Goal: Information Seeking & Learning: Find specific fact

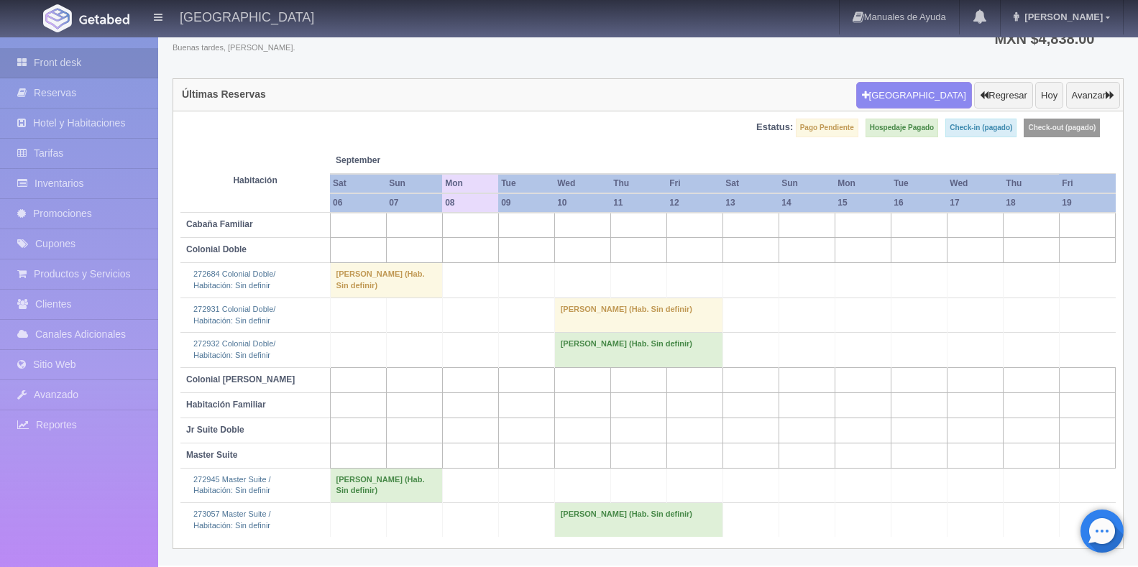
scroll to position [78, 0]
click at [929, 364] on td at bounding box center [918, 350] width 56 height 34
drag, startPoint x: 811, startPoint y: 370, endPoint x: 658, endPoint y: 413, distance: 159.7
click at [811, 370] on td at bounding box center [806, 379] width 56 height 25
click at [810, 380] on td at bounding box center [806, 379] width 56 height 25
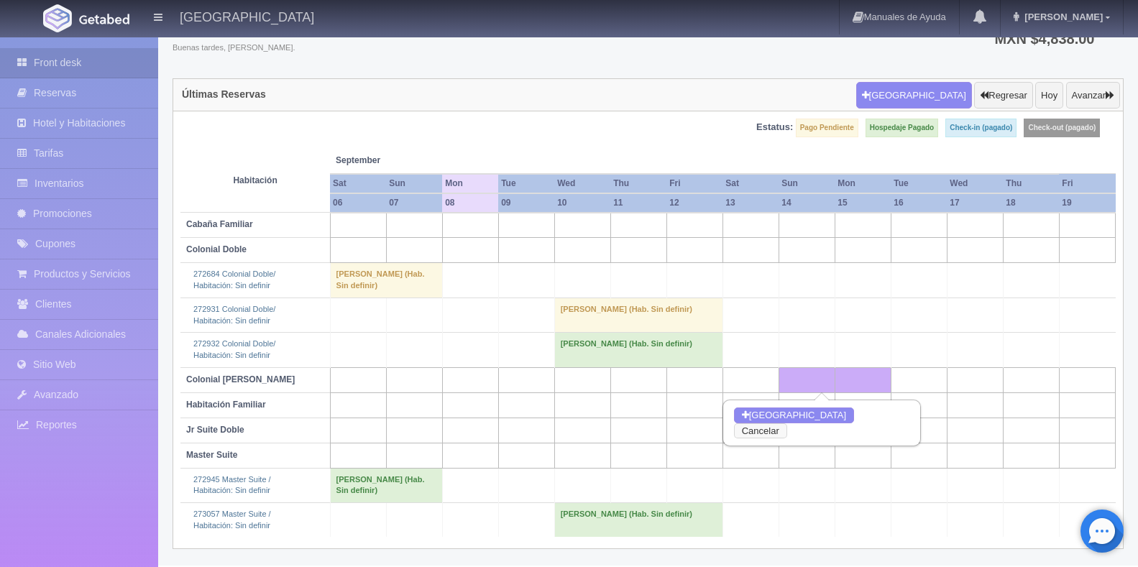
click at [787, 423] on button "Cancelar" at bounding box center [760, 431] width 53 height 16
click at [638, 343] on td "[PERSON_NAME] (Hab. Sin definir)" at bounding box center [638, 350] width 168 height 34
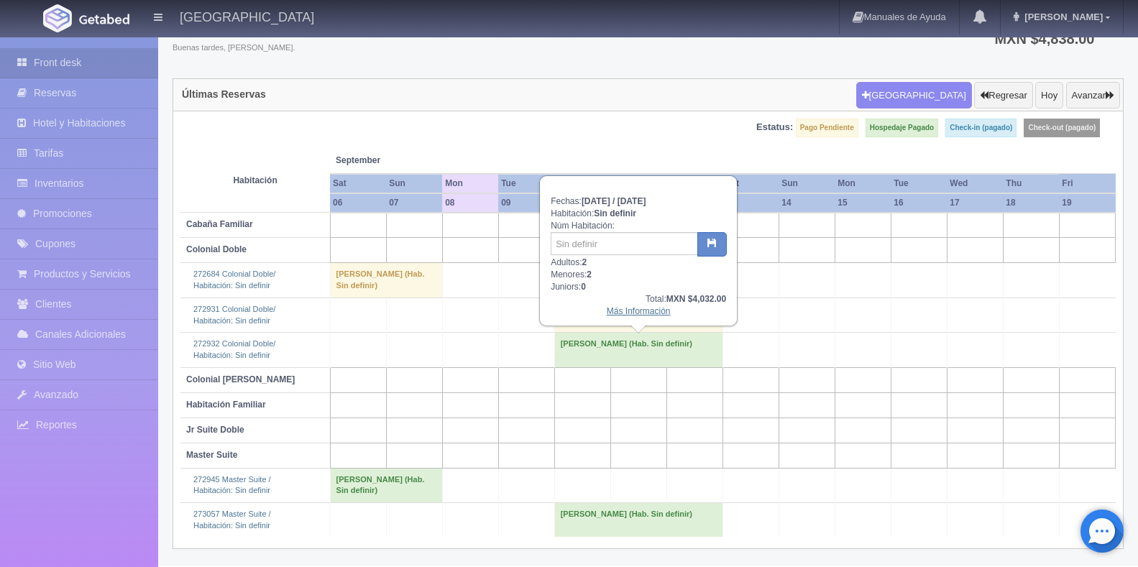
click at [647, 312] on link "Más Información" at bounding box center [639, 311] width 64 height 10
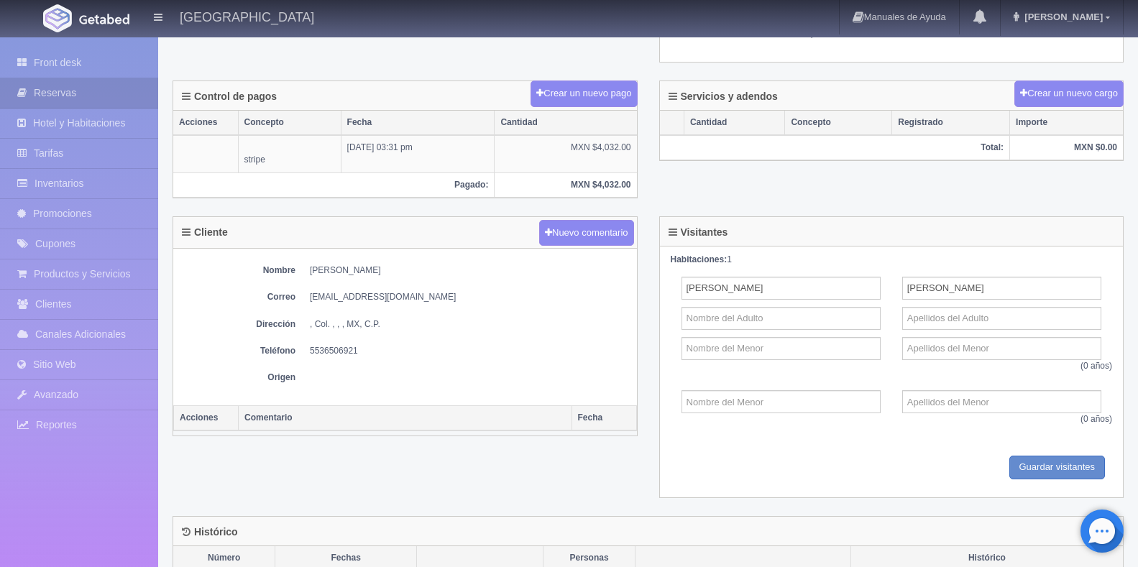
scroll to position [503, 0]
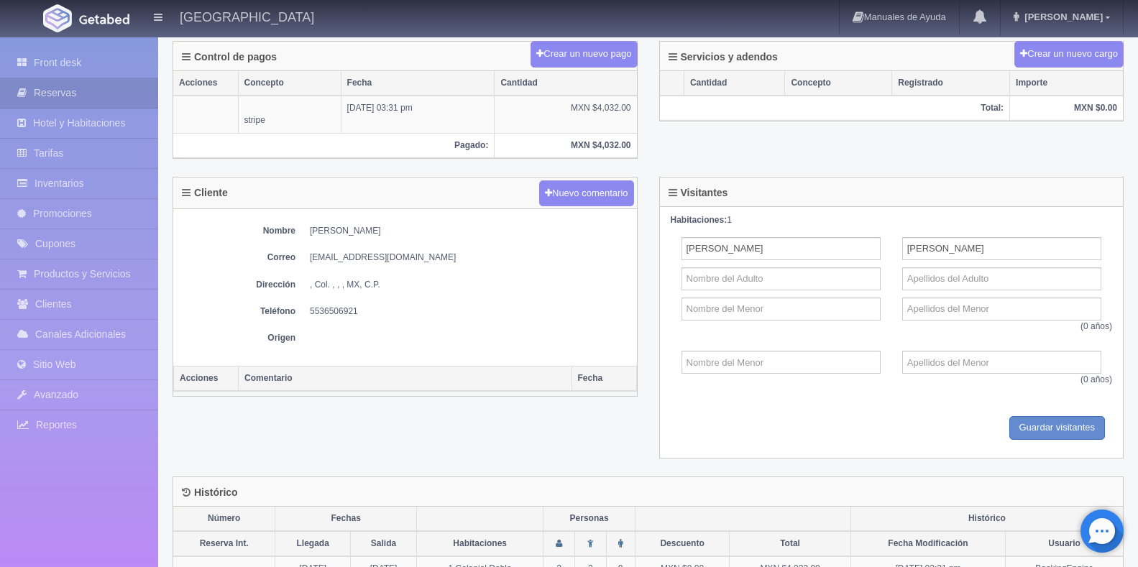
click at [355, 231] on dd "Daniel Chaparro" at bounding box center [470, 231] width 320 height 12
copy dd "Chaparro"
click at [315, 229] on dd "Daniel Chaparro" at bounding box center [470, 231] width 320 height 12
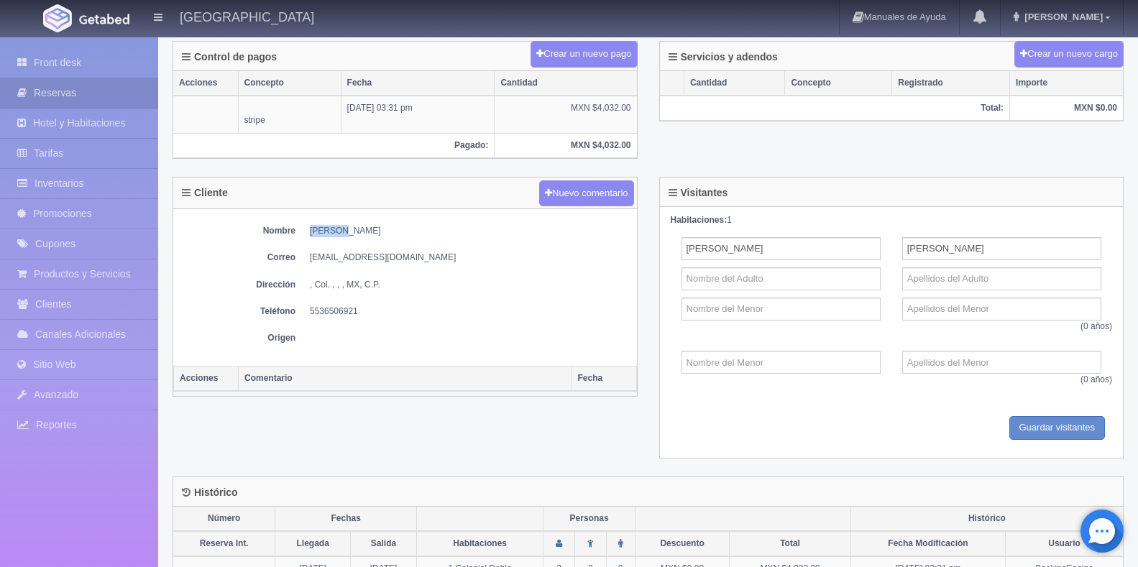
copy dd "Daniel"
click at [538, 412] on div "Cliente Nuevo comentario Nombre Daniel Chaparro Correo danielchaparrosa@gmail.c…" at bounding box center [405, 296] width 487 height 238
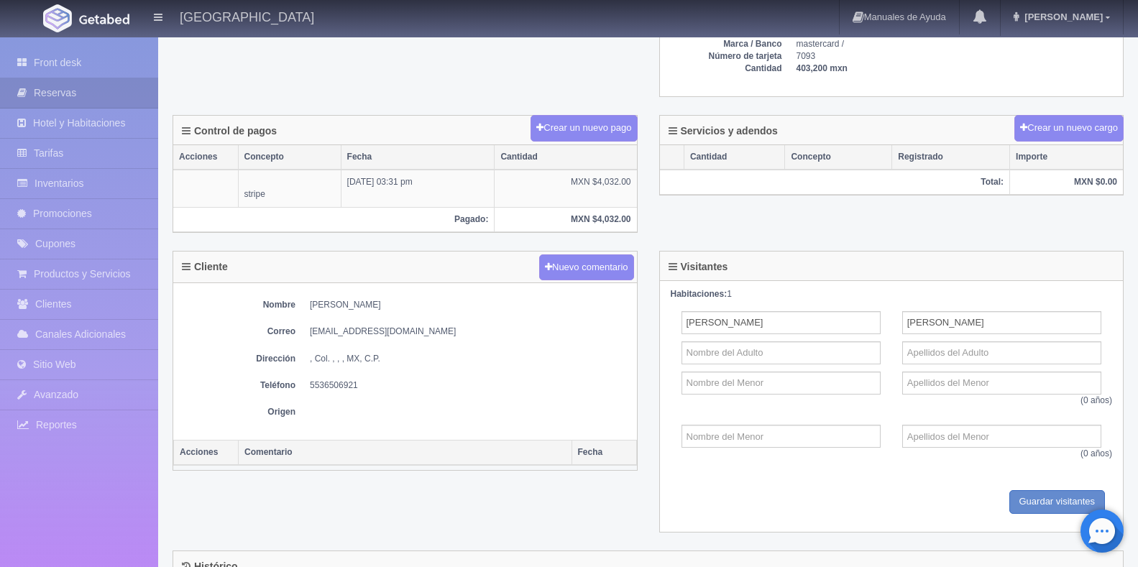
scroll to position [431, 0]
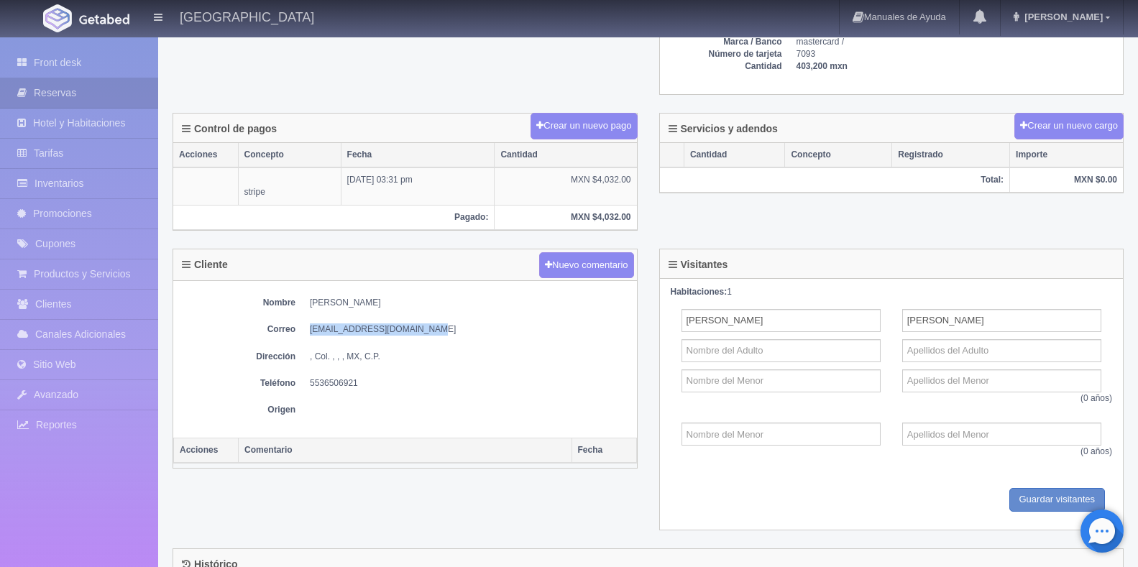
drag, startPoint x: 428, startPoint y: 324, endPoint x: 300, endPoint y: 334, distance: 129.0
click at [300, 334] on dl "Correo danielchaparrosa@gmail.com" at bounding box center [404, 329] width 449 height 12
copy dd "danielchaparrosa@gmail.com"
drag, startPoint x: 354, startPoint y: 383, endPoint x: 340, endPoint y: 384, distance: 13.7
click at [340, 384] on dd "5536506921" at bounding box center [470, 383] width 320 height 12
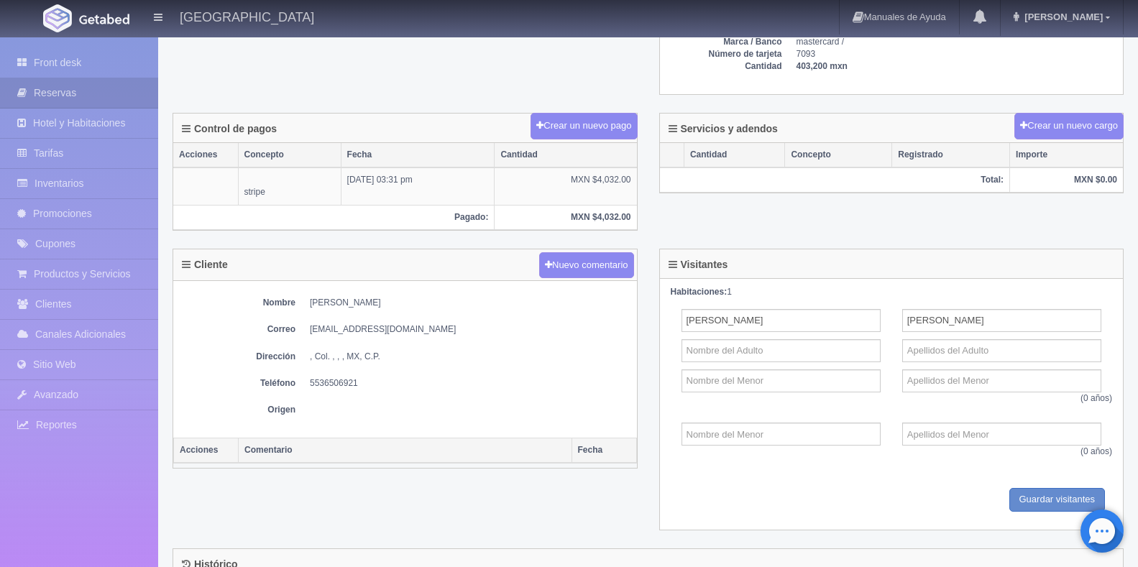
click at [362, 382] on dd "5536506921" at bounding box center [470, 383] width 320 height 12
drag, startPoint x: 362, startPoint y: 381, endPoint x: 308, endPoint y: 380, distance: 54.6
click at [308, 380] on dl "Teléfono 5536506921" at bounding box center [404, 383] width 449 height 12
copy div "5536506921"
click at [385, 456] on th "Comentario" at bounding box center [405, 450] width 333 height 25
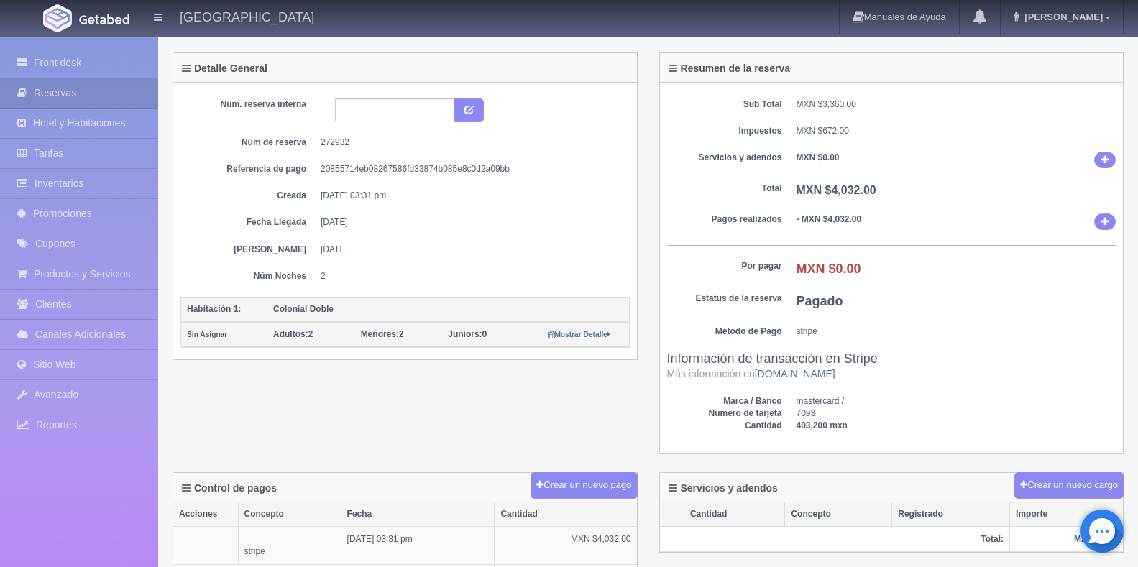
scroll to position [0, 0]
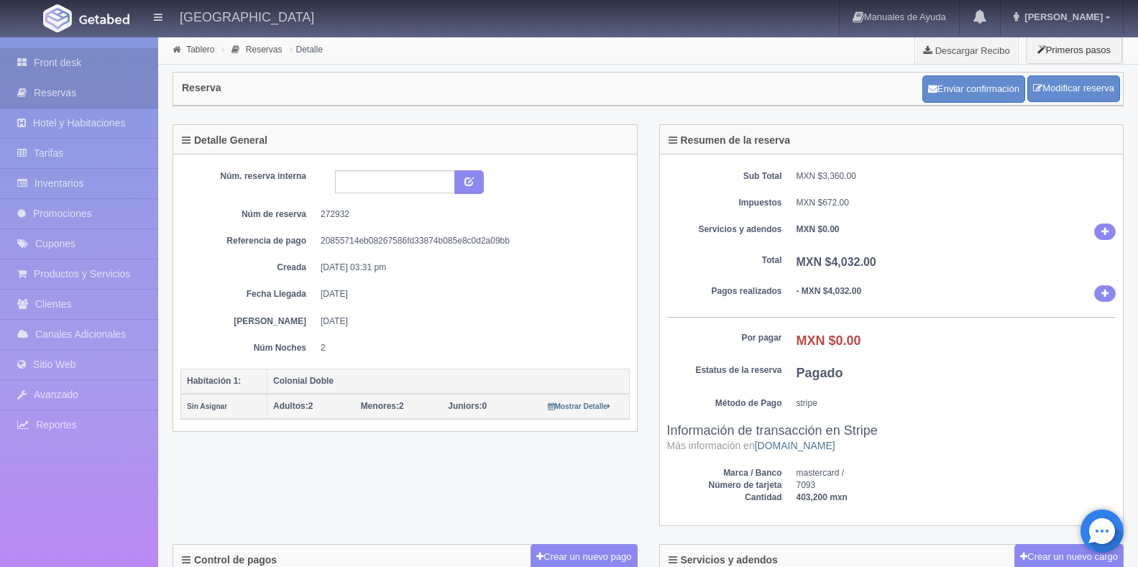
click at [75, 53] on link "Front desk" at bounding box center [79, 62] width 158 height 29
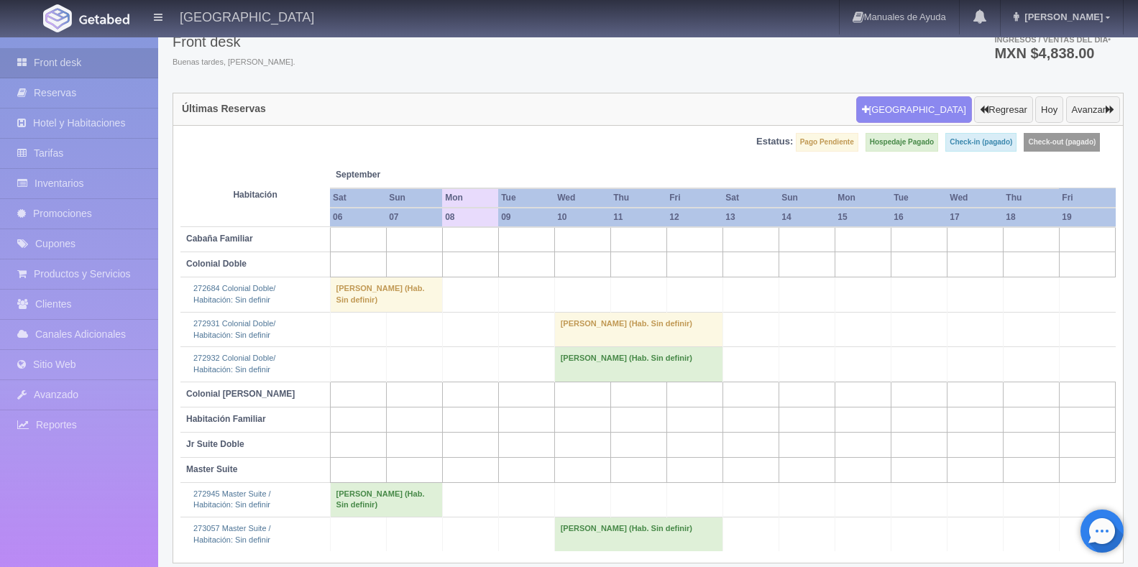
scroll to position [78, 0]
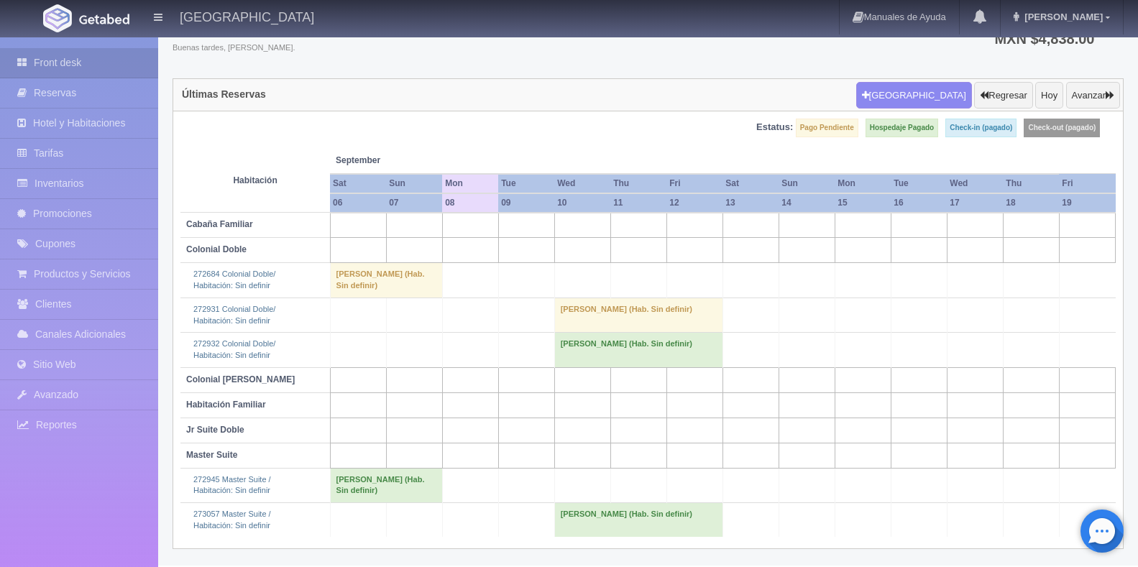
click at [617, 510] on td "[PERSON_NAME] (Hab. Sin definir)" at bounding box center [638, 520] width 168 height 34
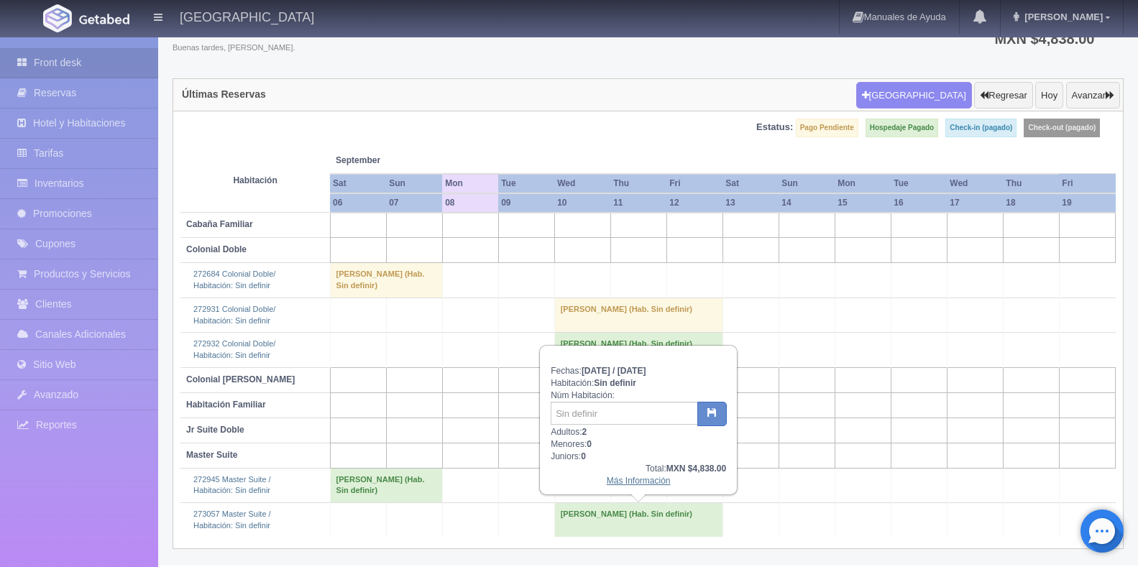
click at [626, 481] on link "Más Información" at bounding box center [639, 481] width 64 height 10
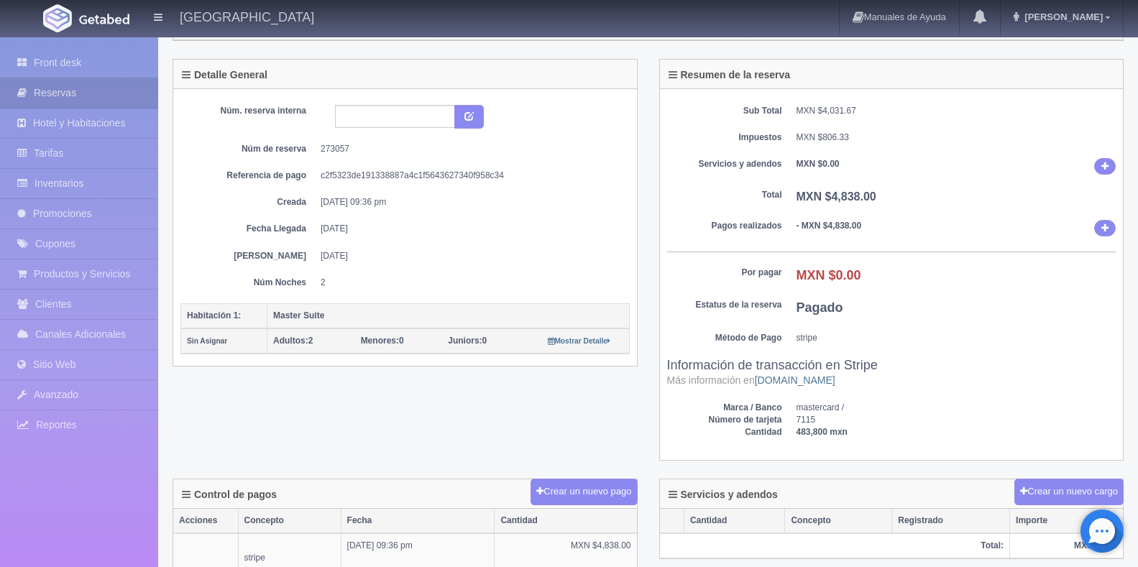
scroll to position [72, 0]
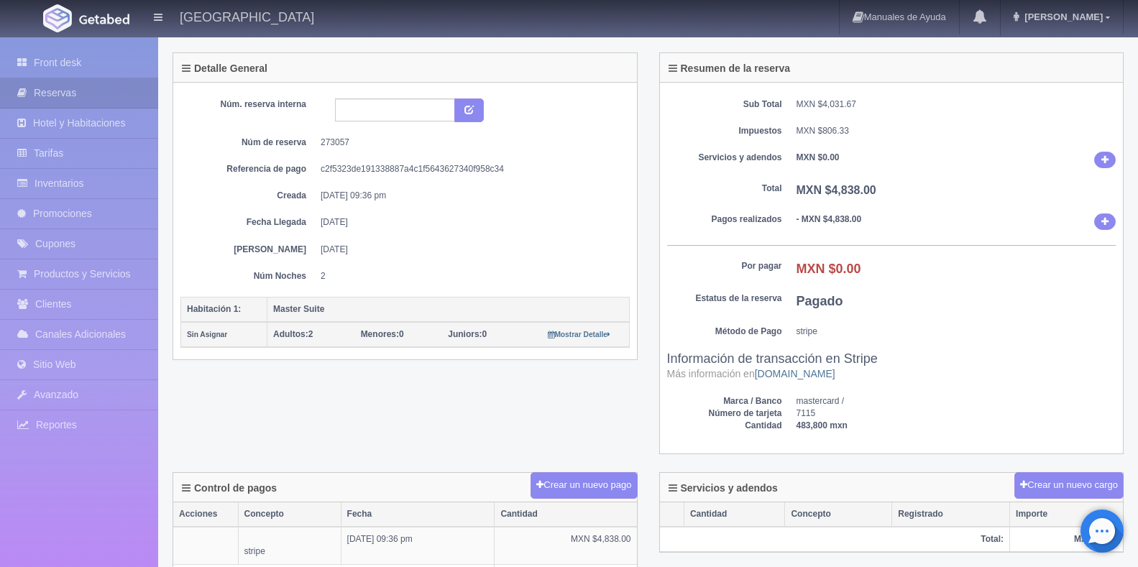
click at [926, 462] on div "Resumen de la reserva Sub Total MXN $4,031.67 Impuestos MXN $806.33 Servicios y…" at bounding box center [891, 262] width 487 height 420
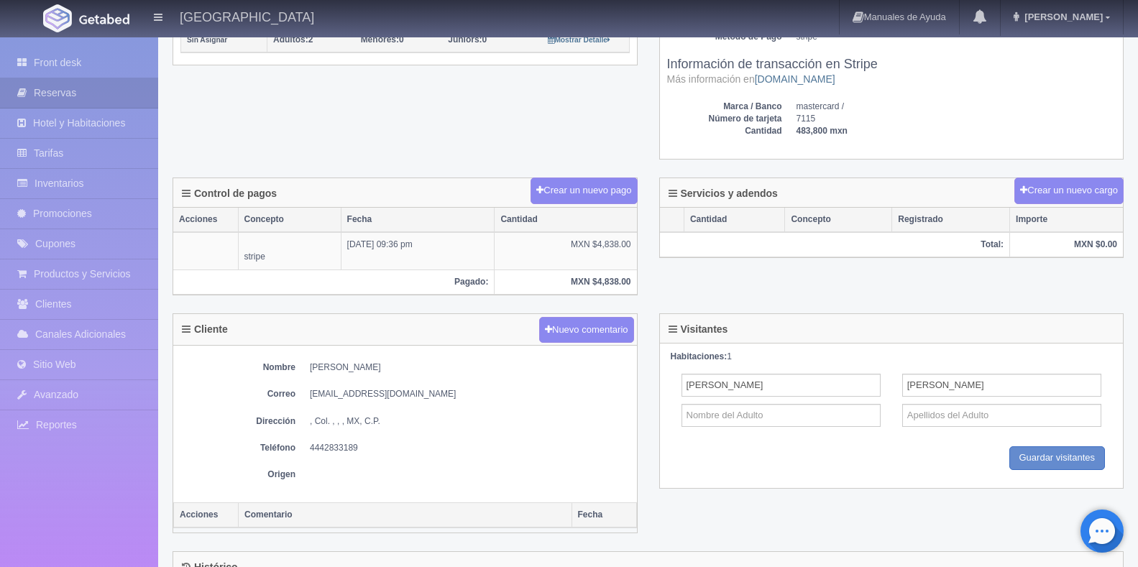
scroll to position [431, 0]
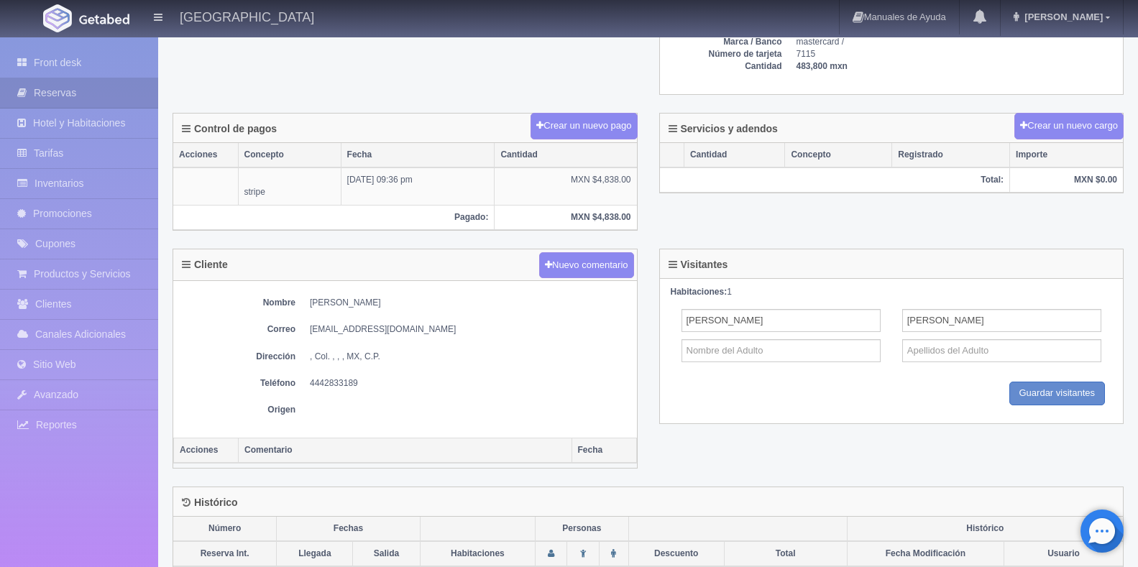
click at [316, 305] on dd "Armando Barbosa Liñan" at bounding box center [470, 303] width 320 height 12
copy dd "Armando"
click at [358, 300] on dd "Armando Barbosa Liñan" at bounding box center [470, 303] width 320 height 12
drag, startPoint x: 346, startPoint y: 304, endPoint x: 402, endPoint y: 305, distance: 56.1
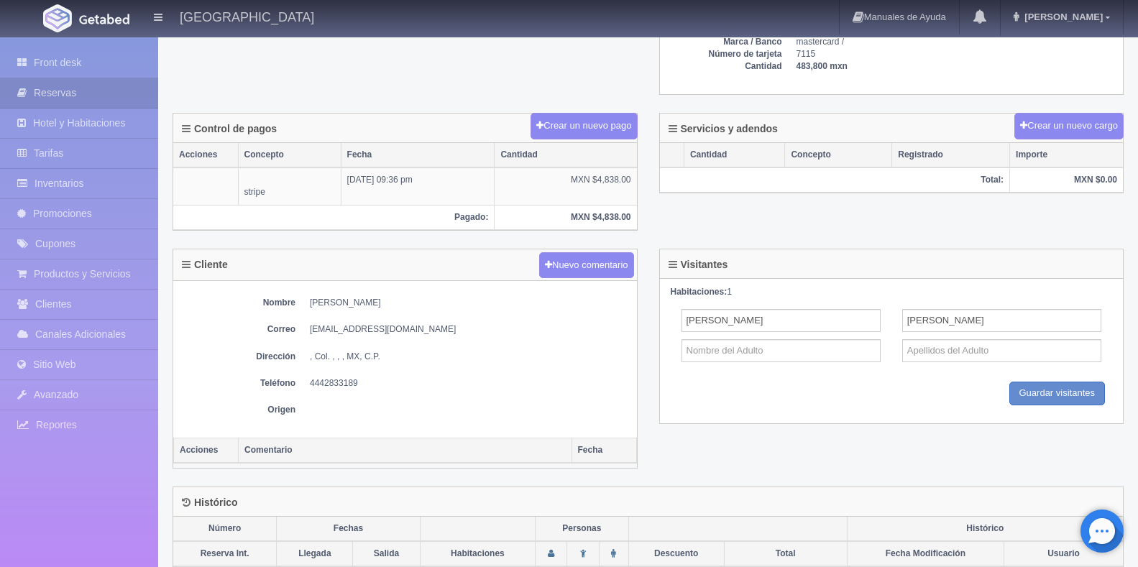
click at [402, 305] on dd "Armando Barbosa Liñan" at bounding box center [470, 303] width 320 height 12
copy dd "Barbosa Liñan"
drag, startPoint x: 430, startPoint y: 326, endPoint x: 307, endPoint y: 336, distance: 124.0
click at [307, 336] on dl "Correo armandob2112@hotmail.com" at bounding box center [404, 329] width 449 height 12
copy dd "armandob2112@hotmail.com"
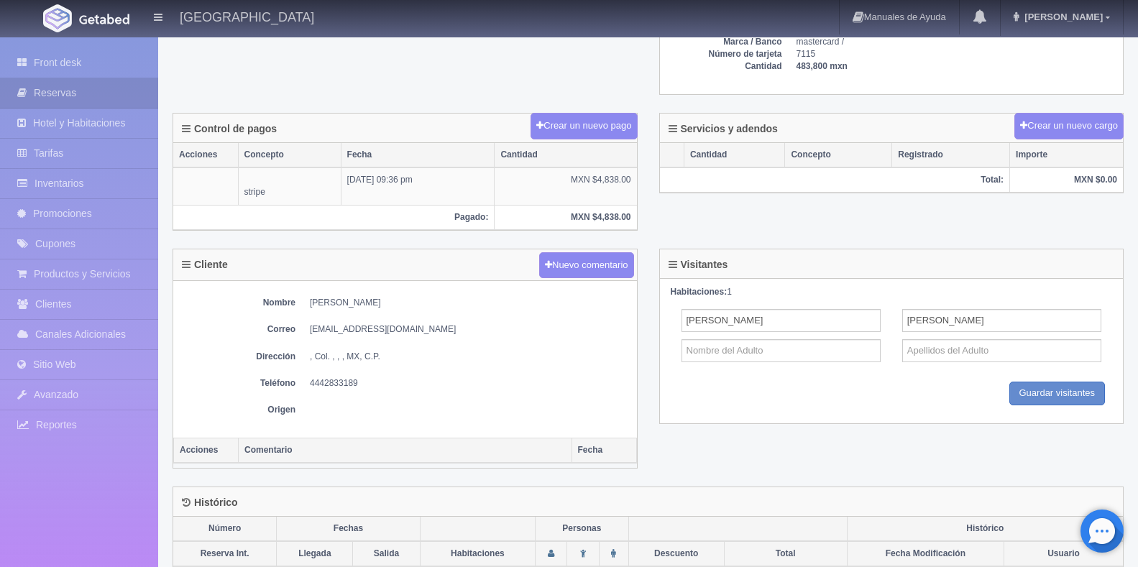
click at [340, 375] on div "Nombre Armando Barbosa Liñan Correo armandob2112@hotmail.com Dirección , Col. ,…" at bounding box center [405, 359] width 464 height 157
click at [333, 381] on dd "4442833189" at bounding box center [470, 383] width 320 height 12
copy dd "4442833189"
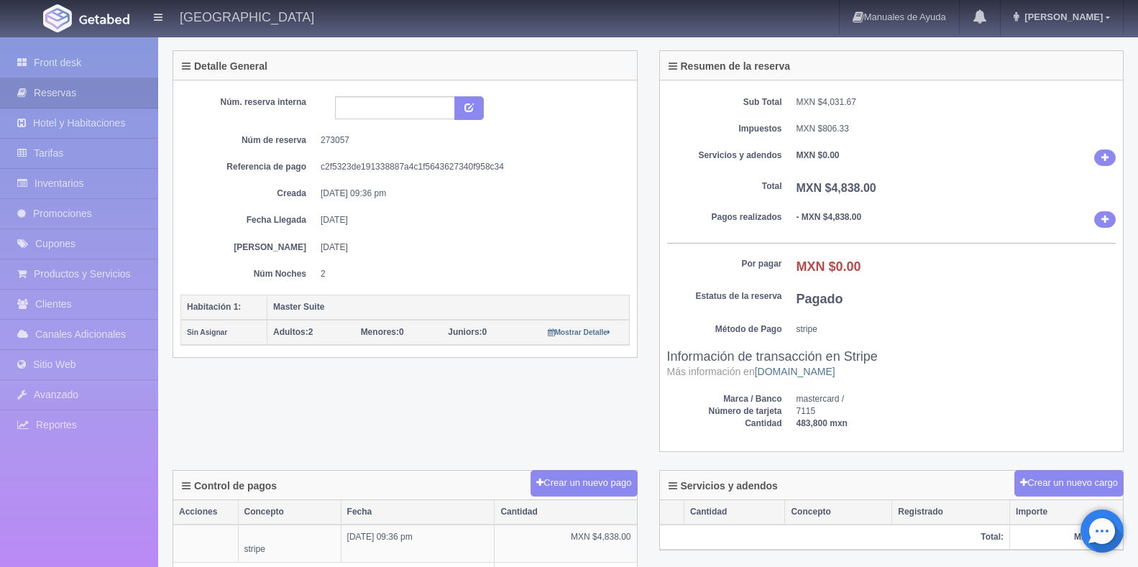
scroll to position [0, 0]
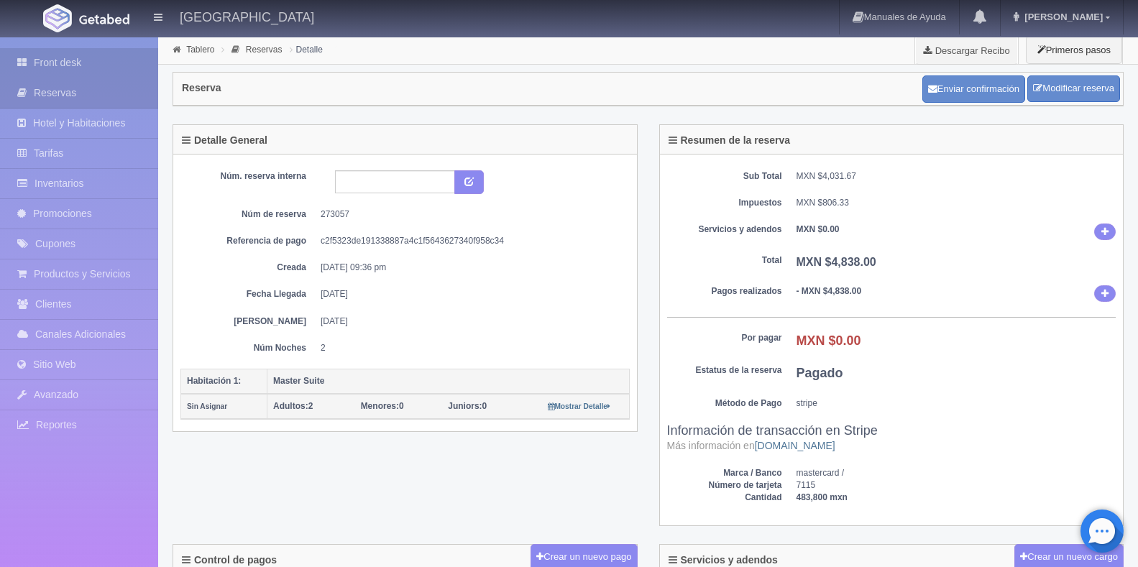
click at [88, 50] on link "Front desk" at bounding box center [79, 62] width 158 height 29
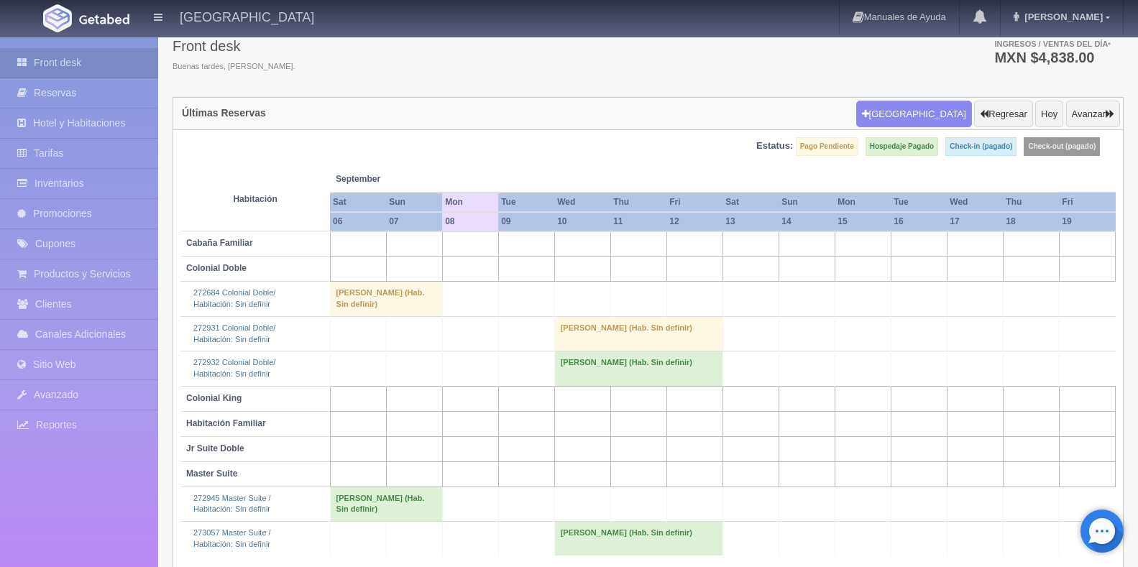
scroll to position [78, 0]
